Goal: Navigation & Orientation: Find specific page/section

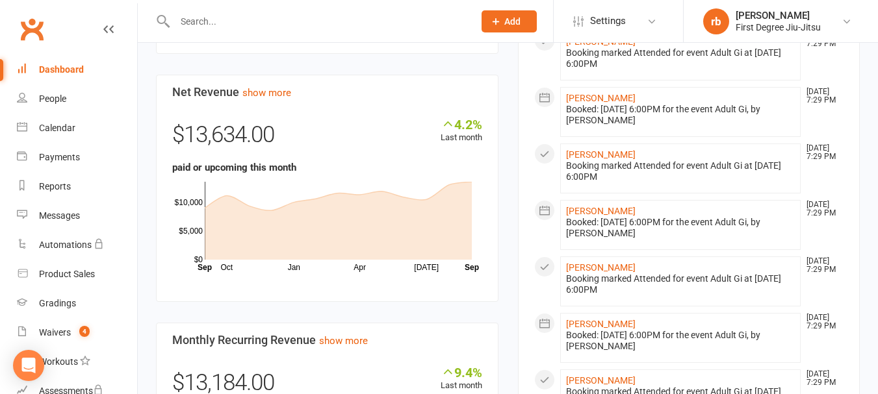
scroll to position [593, 0]
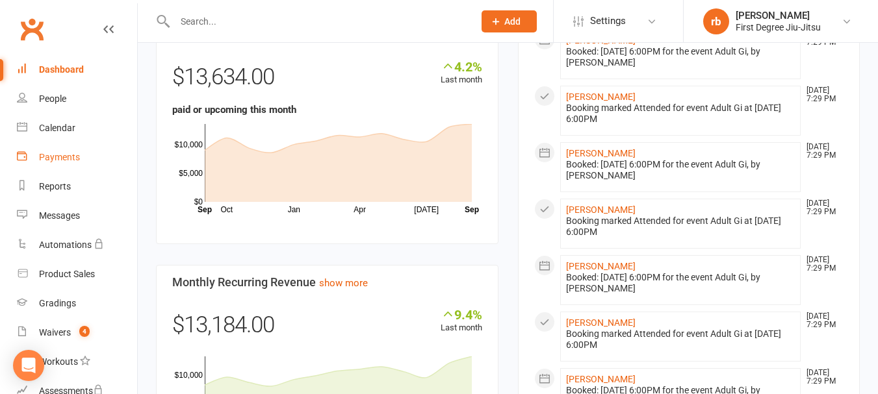
click at [60, 159] on div "Payments" at bounding box center [59, 157] width 41 height 10
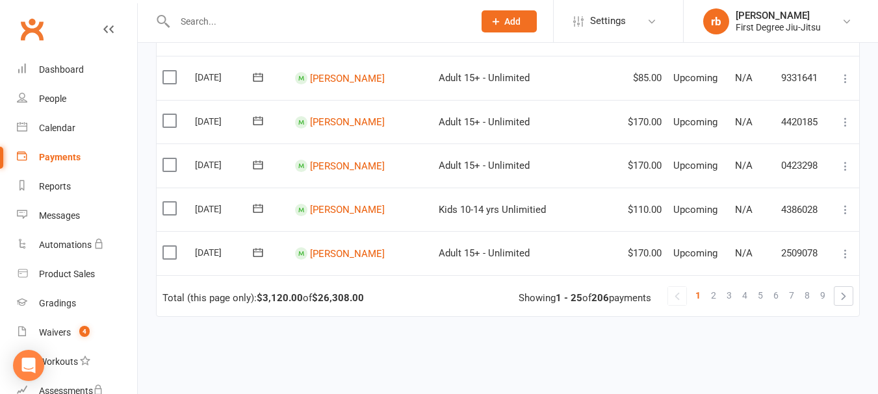
scroll to position [1139, 0]
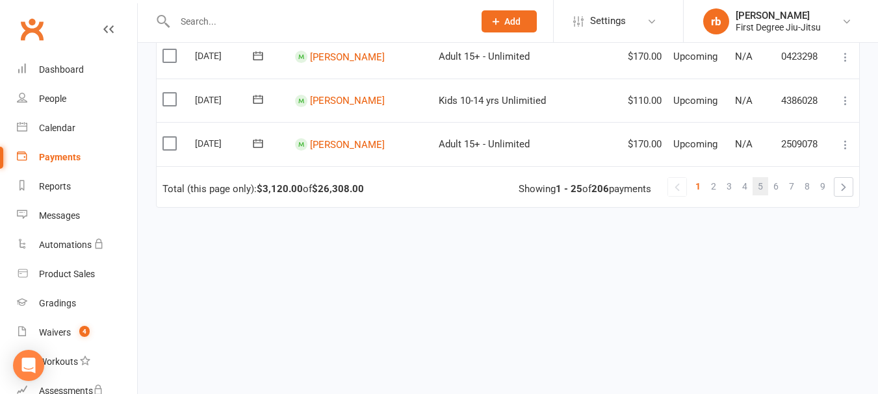
click at [755, 186] on link "5" at bounding box center [760, 186] width 16 height 18
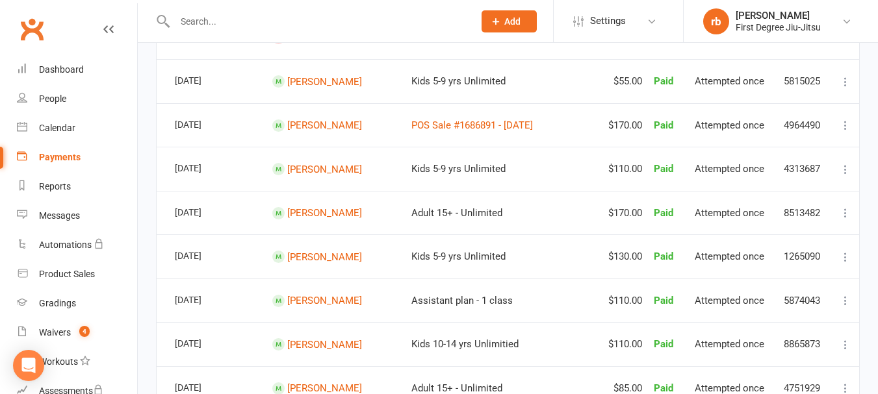
scroll to position [1157, 0]
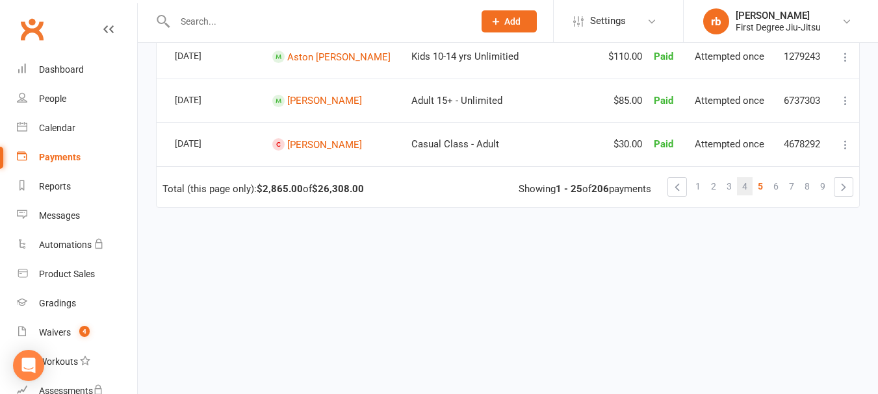
click at [743, 186] on span "4" at bounding box center [744, 186] width 5 height 18
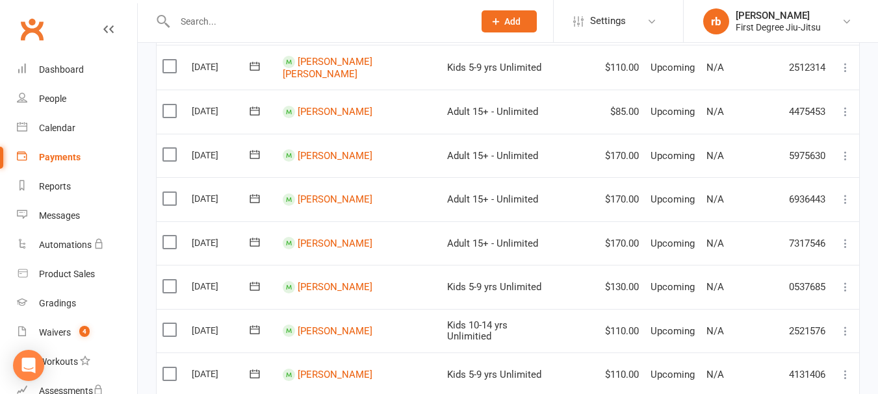
scroll to position [359, 0]
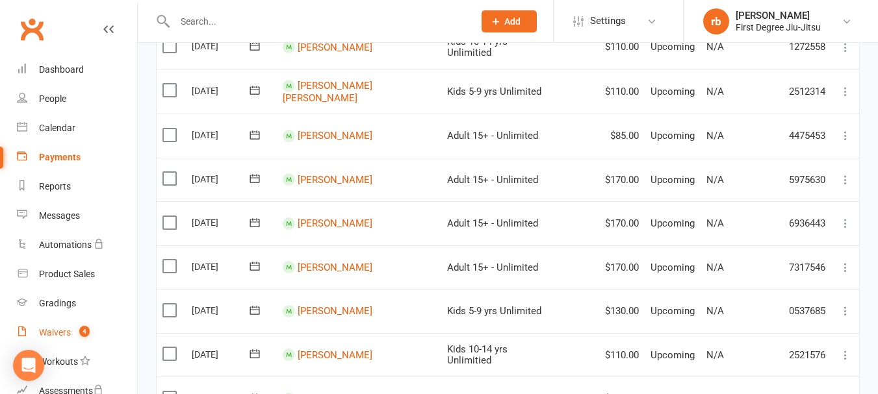
click at [62, 329] on div "Waivers" at bounding box center [55, 332] width 32 height 10
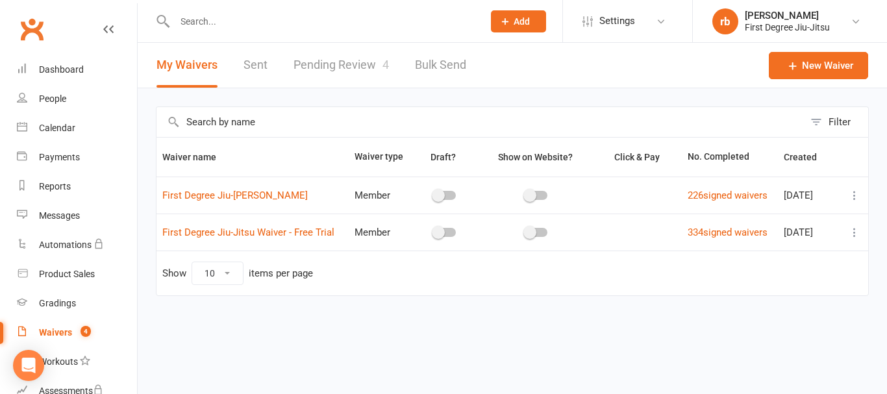
click at [360, 69] on link "Pending Review 4" at bounding box center [341, 65] width 95 height 45
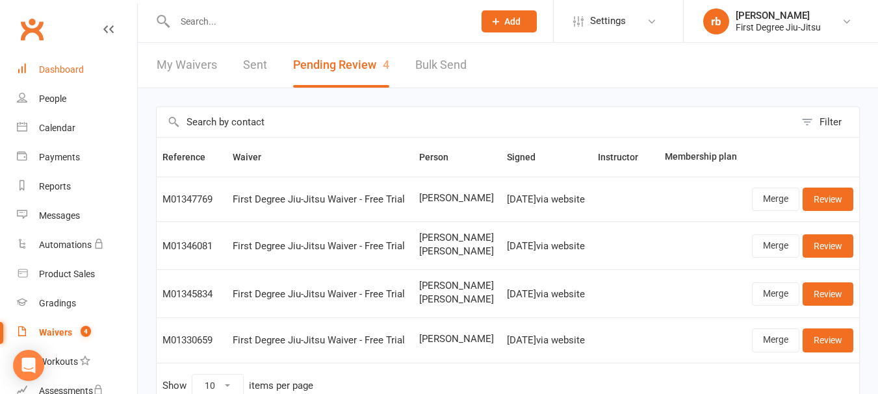
click at [56, 71] on div "Dashboard" at bounding box center [61, 69] width 45 height 10
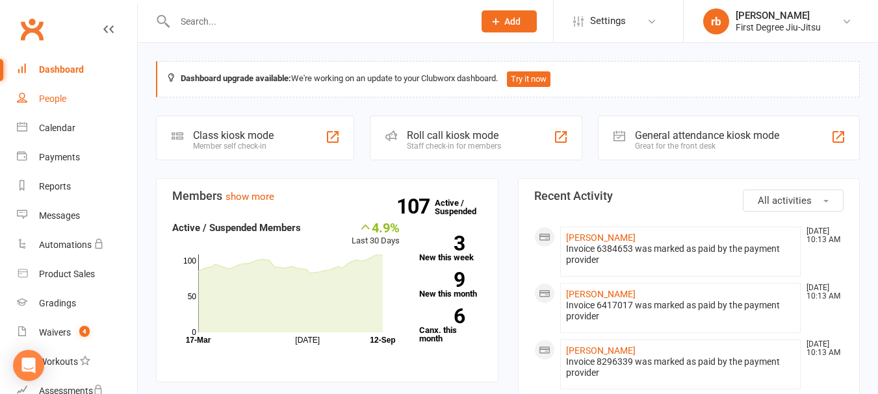
click at [45, 107] on link "People" at bounding box center [77, 98] width 120 height 29
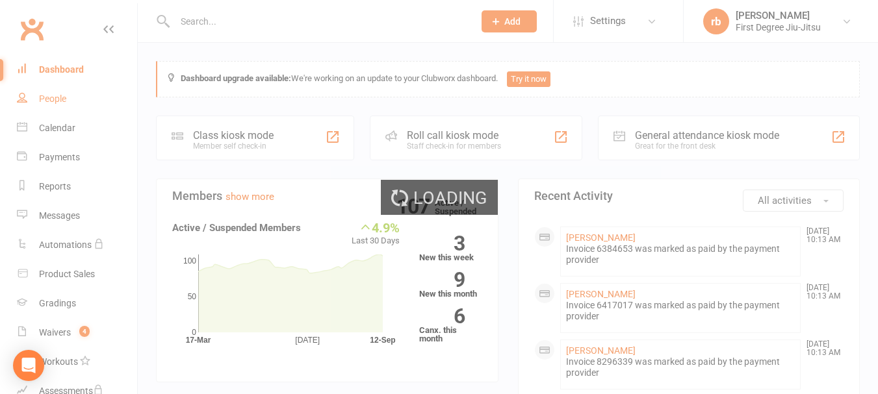
select select "100"
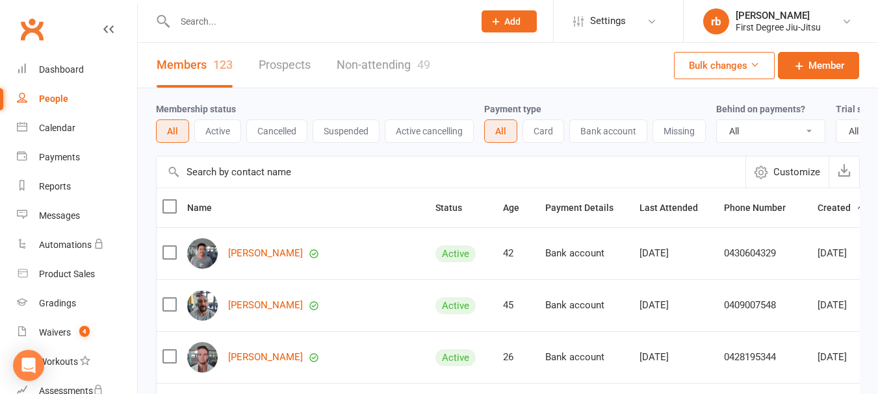
click at [288, 132] on button "Cancelled" at bounding box center [276, 131] width 61 height 23
